Goal: Navigation & Orientation: Find specific page/section

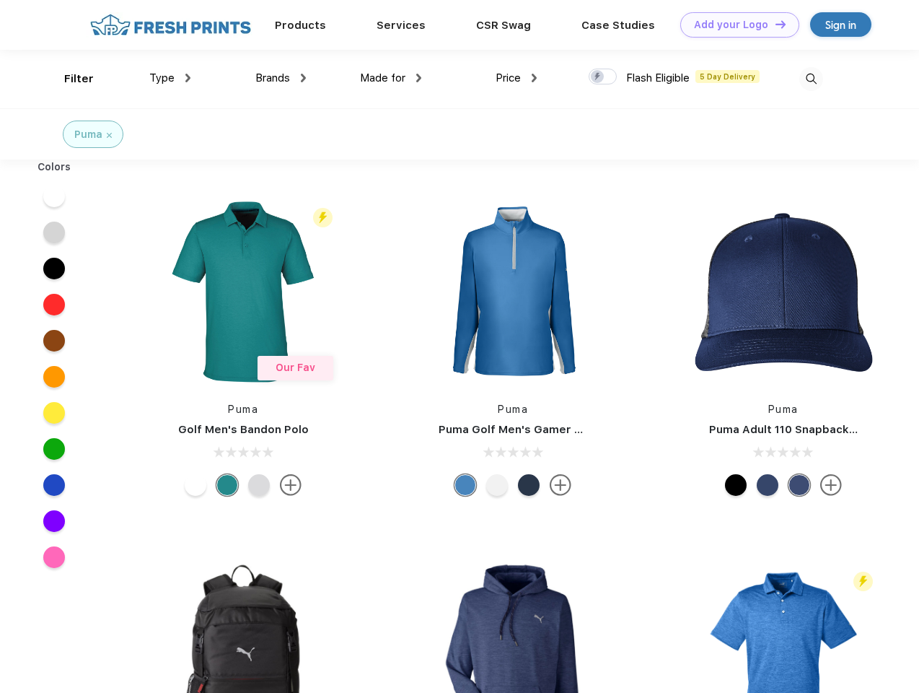
click at [734, 25] on link "Add your Logo Design Tool" at bounding box center [739, 24] width 119 height 25
click at [0, 0] on div "Design Tool" at bounding box center [0, 0] width 0 height 0
click at [774, 24] on link "Add your Logo Design Tool" at bounding box center [739, 24] width 119 height 25
click at [69, 79] on div "Filter" at bounding box center [79, 79] width 30 height 17
click at [170, 78] on span "Type" at bounding box center [161, 77] width 25 height 13
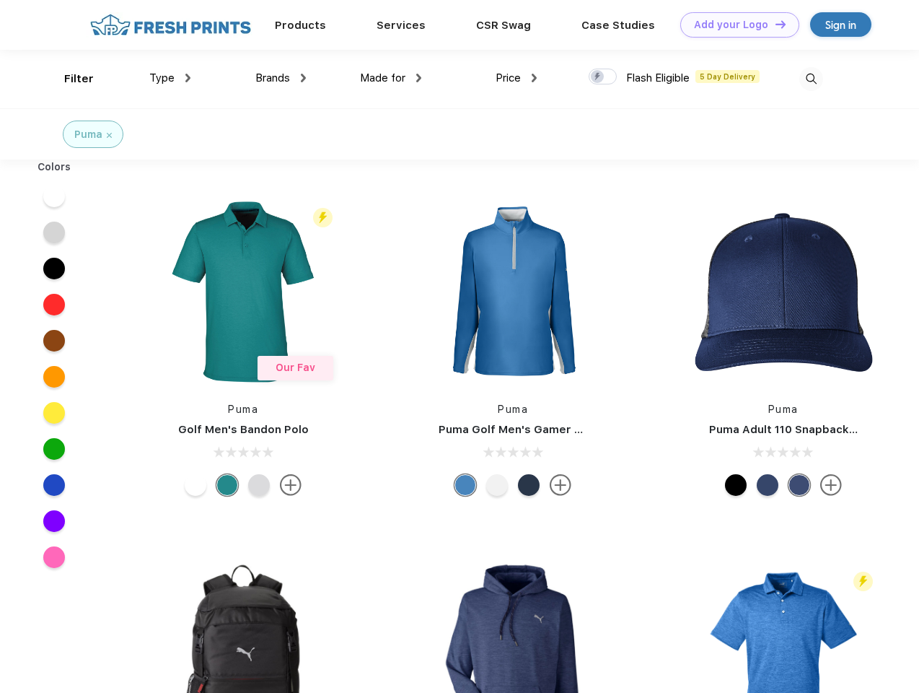
click at [281, 78] on span "Brands" at bounding box center [272, 77] width 35 height 13
click at [391, 78] on span "Made for" at bounding box center [382, 77] width 45 height 13
click at [517, 78] on span "Price" at bounding box center [508, 77] width 25 height 13
click at [603, 77] on div at bounding box center [603, 77] width 28 height 16
click at [598, 77] on input "checkbox" at bounding box center [593, 72] width 9 height 9
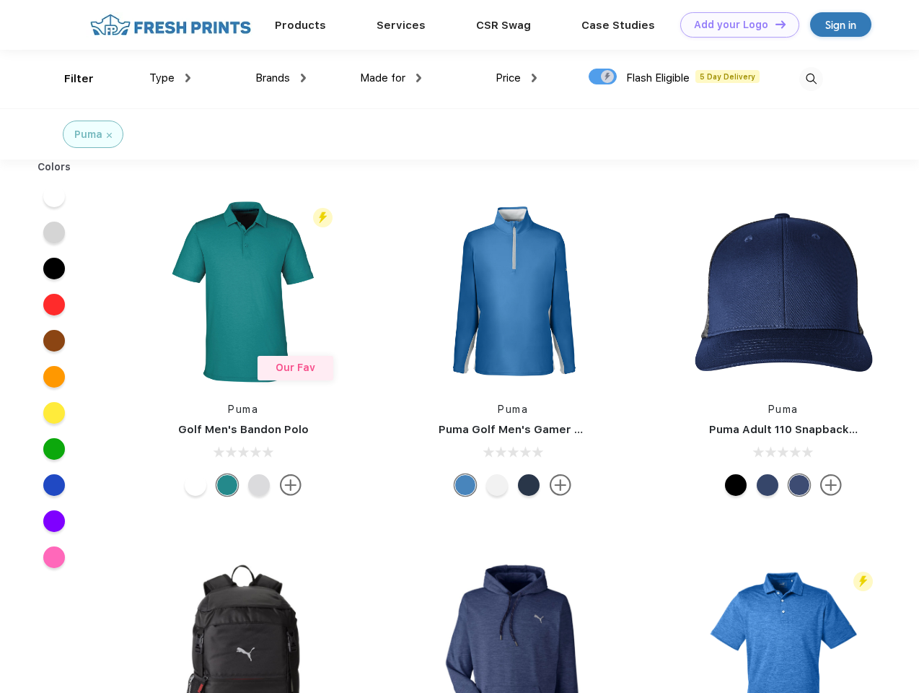
click at [811, 79] on img at bounding box center [811, 79] width 24 height 24
